Goal: Find specific page/section: Find specific page/section

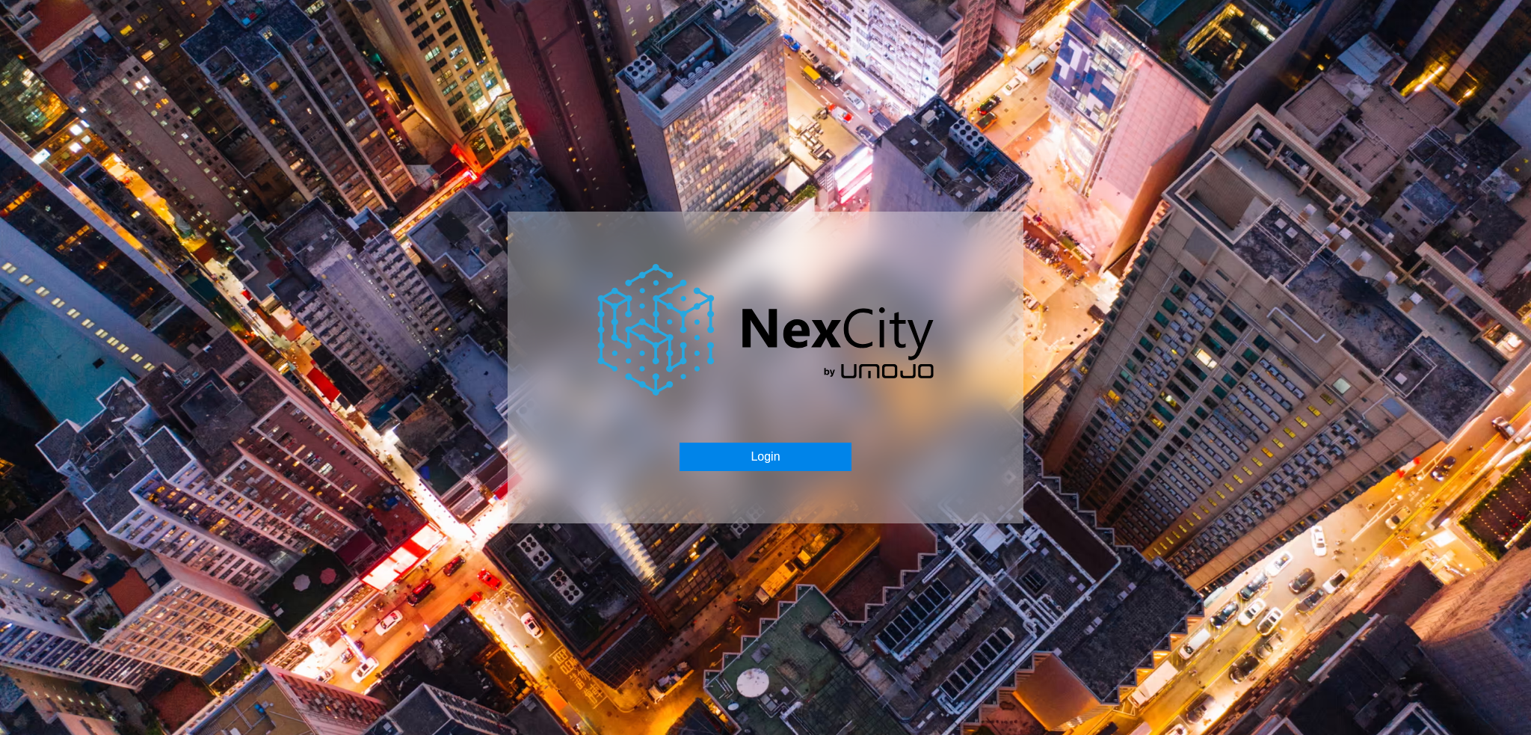
click at [787, 460] on button "Login" at bounding box center [765, 457] width 171 height 28
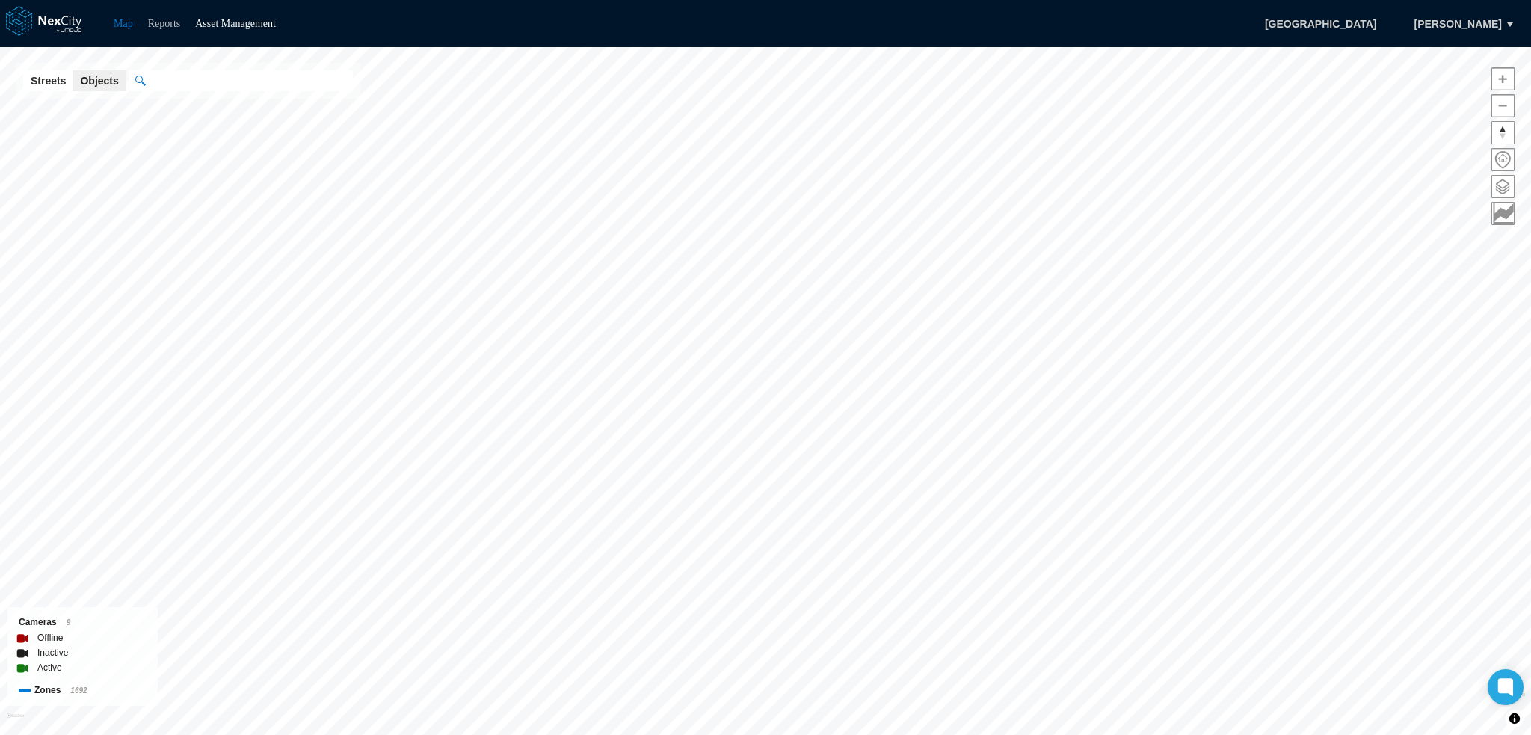
click at [162, 22] on link "Reports" at bounding box center [164, 23] width 33 height 11
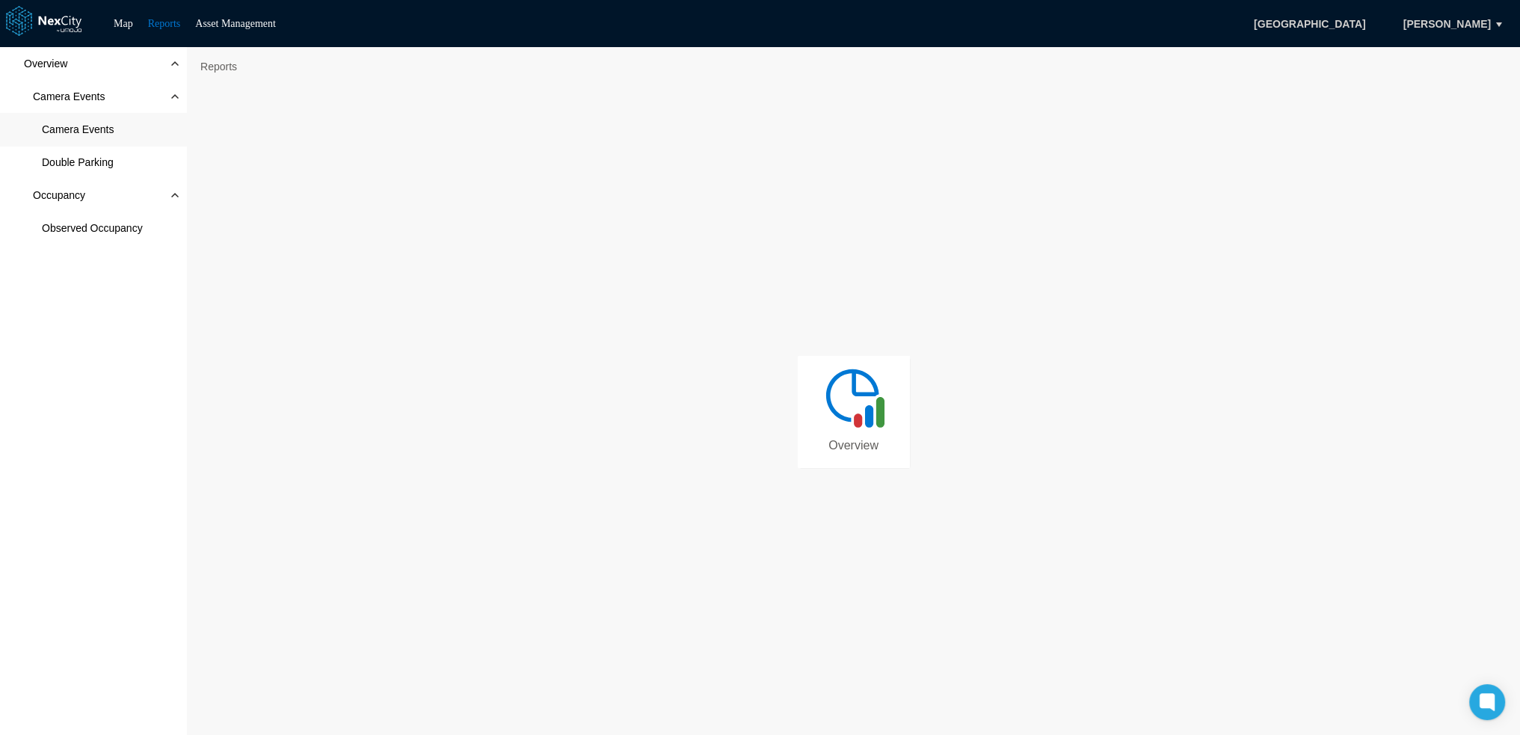
click at [87, 129] on span "Camera Events" at bounding box center [78, 129] width 72 height 15
click at [841, 65] on nav "Reports Overview Camera Events Camera Events" at bounding box center [853, 67] width 1318 height 24
